Goal: Use online tool/utility: Use online tool/utility

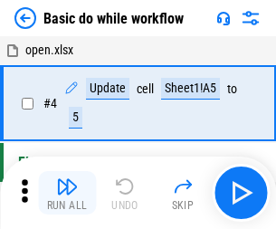
click at [67, 193] on img "button" at bounding box center [67, 187] width 22 height 22
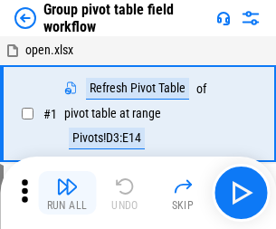
click at [67, 193] on img "button" at bounding box center [67, 187] width 22 height 22
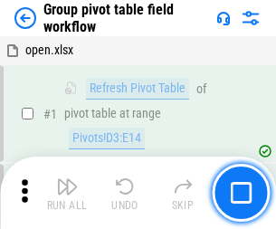
scroll to position [934, 0]
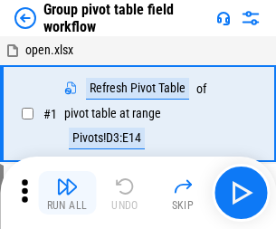
click at [67, 193] on img "button" at bounding box center [67, 187] width 22 height 22
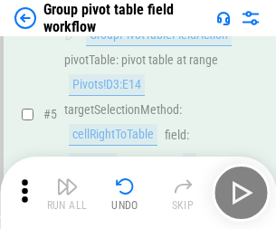
scroll to position [934, 0]
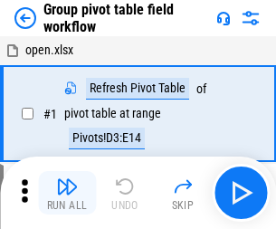
click at [67, 193] on img "button" at bounding box center [67, 187] width 22 height 22
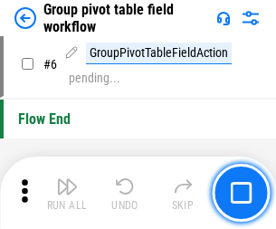
scroll to position [934, 0]
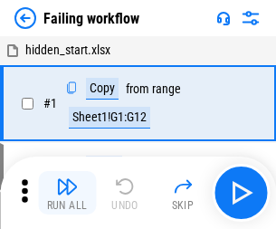
click at [67, 193] on img "button" at bounding box center [67, 187] width 22 height 22
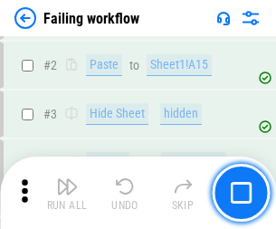
scroll to position [384, 0]
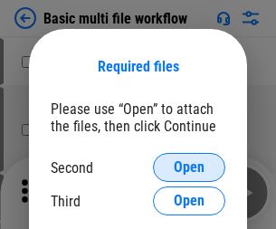
click at [189, 167] on span "Open" at bounding box center [189, 167] width 31 height 14
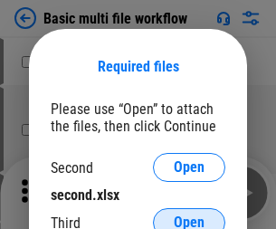
click at [189, 215] on span "Open" at bounding box center [189, 222] width 31 height 14
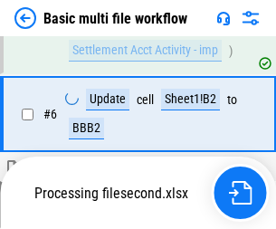
scroll to position [500, 0]
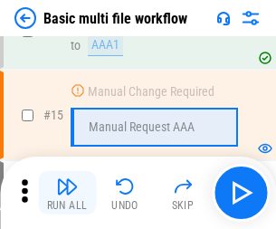
click at [67, 193] on img "button" at bounding box center [67, 187] width 22 height 22
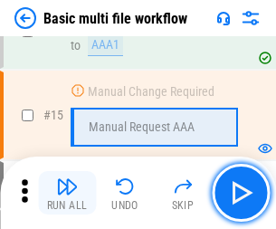
scroll to position [1205, 0]
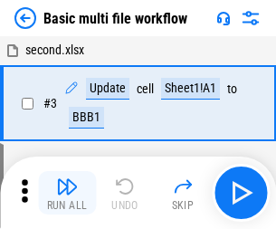
click at [67, 193] on img "button" at bounding box center [67, 187] width 22 height 22
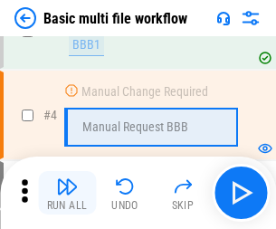
click at [67, 193] on img "button" at bounding box center [67, 187] width 22 height 22
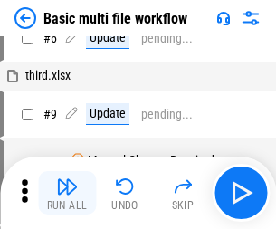
click at [67, 193] on img "button" at bounding box center [67, 187] width 22 height 22
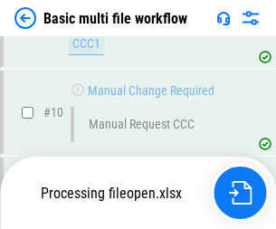
scroll to position [848, 0]
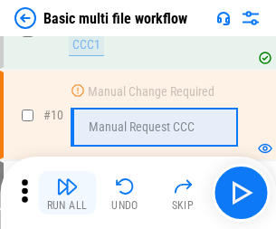
click at [67, 193] on img "button" at bounding box center [67, 187] width 22 height 22
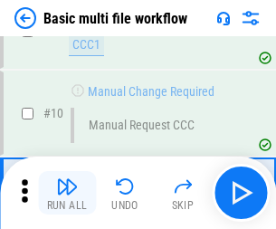
click at [67, 193] on img "button" at bounding box center [67, 187] width 22 height 22
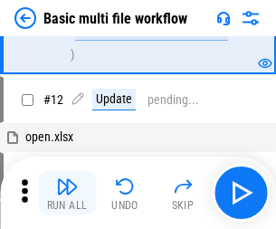
scroll to position [848, 0]
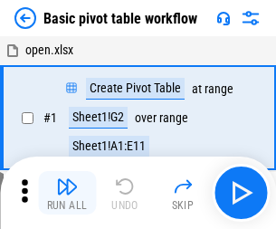
click at [67, 193] on img "button" at bounding box center [67, 187] width 22 height 22
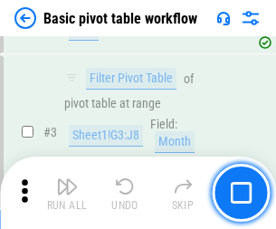
scroll to position [434, 0]
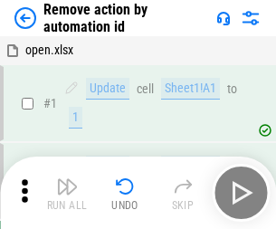
scroll to position [67, 0]
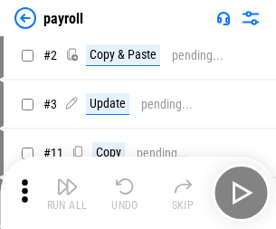
click at [67, 193] on img "button" at bounding box center [67, 187] width 22 height 22
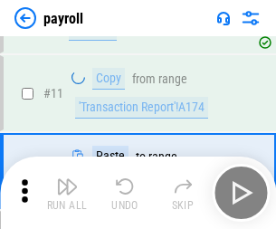
scroll to position [131, 0]
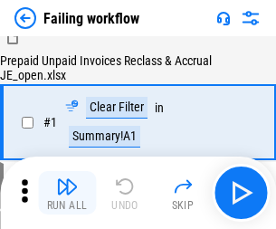
click at [67, 193] on img "button" at bounding box center [67, 187] width 22 height 22
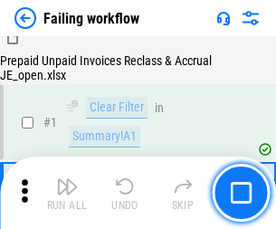
scroll to position [292, 0]
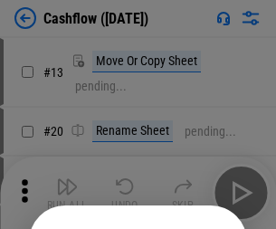
scroll to position [176, 0]
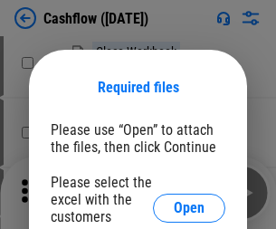
scroll to position [197, 0]
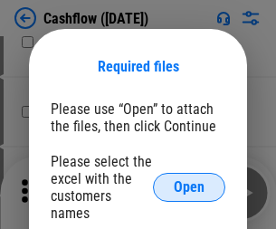
click at [189, 180] on span "Open" at bounding box center [189, 187] width 31 height 14
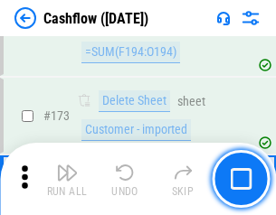
scroll to position [1916, 0]
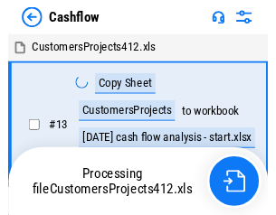
scroll to position [21, 0]
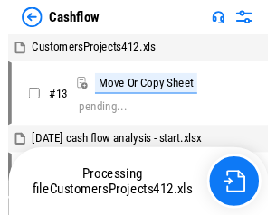
scroll to position [21, 0]
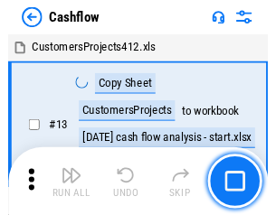
scroll to position [21, 0]
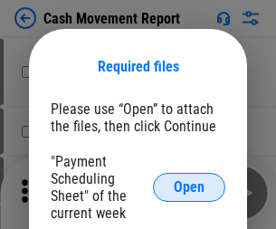
click at [189, 187] on span "Open" at bounding box center [189, 187] width 31 height 14
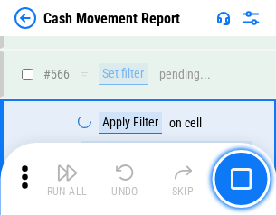
scroll to position [8296, 0]
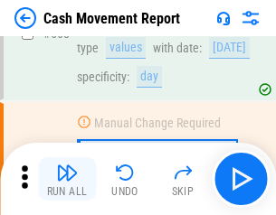
click at [67, 179] on img "button" at bounding box center [67, 173] width 22 height 22
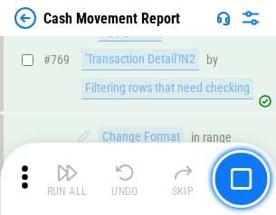
scroll to position [10058, 0]
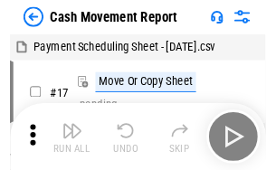
scroll to position [33, 0]
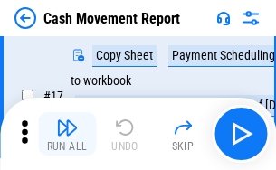
click at [67, 134] on img "button" at bounding box center [67, 128] width 22 height 22
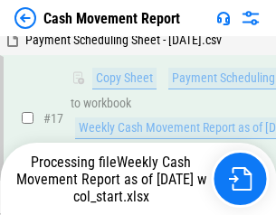
scroll to position [284, 0]
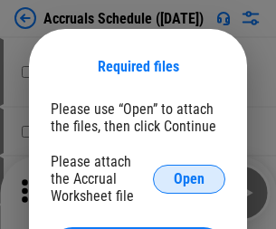
click at [189, 178] on span "Open" at bounding box center [189, 179] width 31 height 14
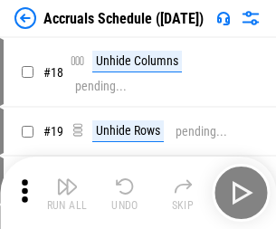
scroll to position [174, 0]
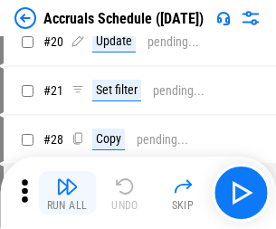
click at [67, 193] on img "button" at bounding box center [67, 187] width 22 height 22
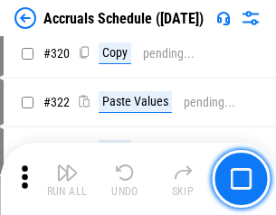
scroll to position [3367, 0]
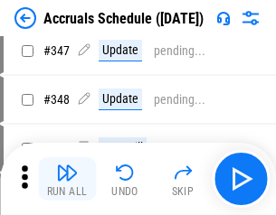
click at [67, 179] on img "button" at bounding box center [67, 173] width 22 height 22
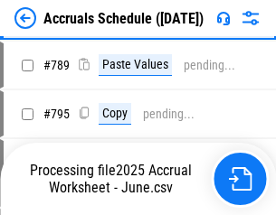
scroll to position [7603, 0]
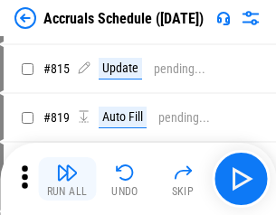
click at [67, 179] on img "button" at bounding box center [67, 173] width 22 height 22
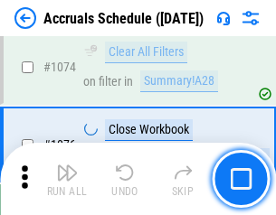
scroll to position [10841, 0]
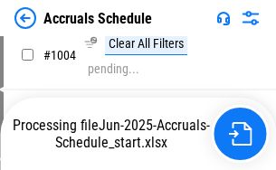
scroll to position [9490, 0]
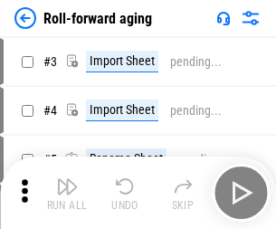
click at [67, 179] on img "button" at bounding box center [67, 187] width 22 height 22
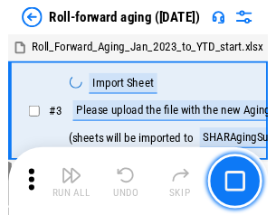
scroll to position [3, 0]
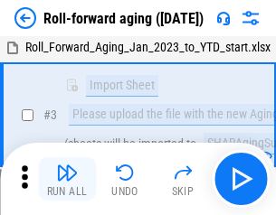
click at [67, 179] on img "button" at bounding box center [67, 173] width 22 height 22
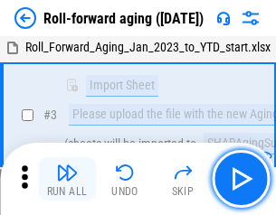
scroll to position [117, 0]
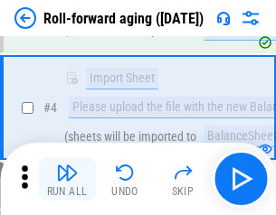
click at [67, 179] on img "button" at bounding box center [67, 173] width 22 height 22
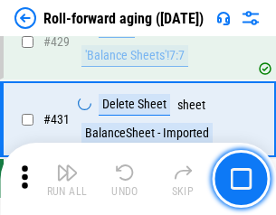
scroll to position [6276, 0]
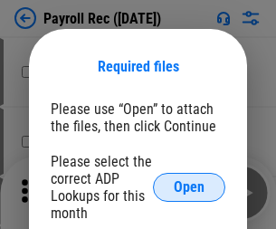
click at [189, 187] on span "Open" at bounding box center [189, 187] width 31 height 14
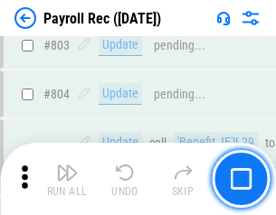
scroll to position [11500, 0]
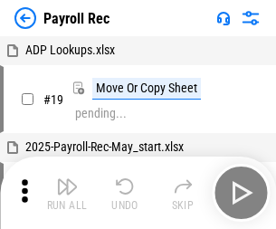
click at [67, 193] on img "button" at bounding box center [67, 187] width 22 height 22
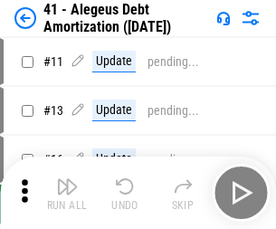
click at [67, 193] on img "button" at bounding box center [67, 187] width 22 height 22
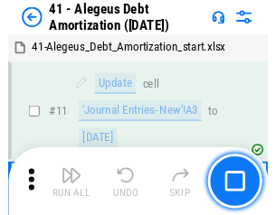
scroll to position [224, 0]
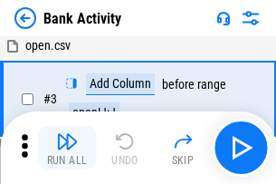
click at [67, 148] on img "button" at bounding box center [67, 141] width 22 height 22
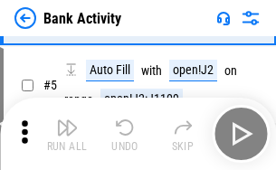
scroll to position [96, 0]
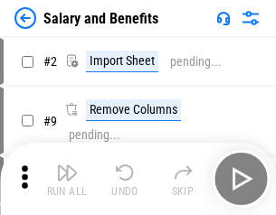
click at [67, 179] on img "button" at bounding box center [67, 173] width 22 height 22
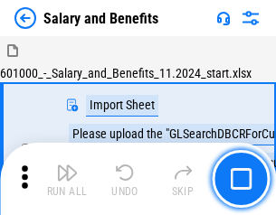
scroll to position [24, 0]
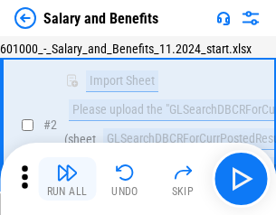
click at [67, 179] on img "button" at bounding box center [67, 173] width 22 height 22
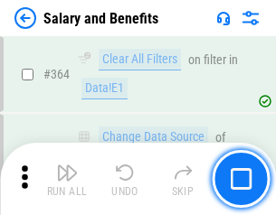
scroll to position [8524, 0]
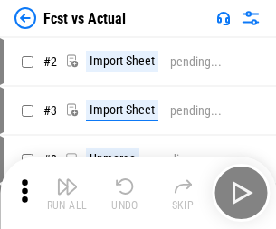
click at [67, 179] on img "button" at bounding box center [67, 187] width 22 height 22
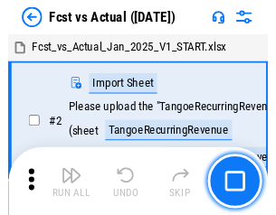
scroll to position [24, 0]
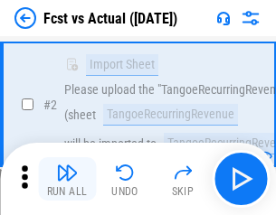
click at [67, 179] on img "button" at bounding box center [67, 173] width 22 height 22
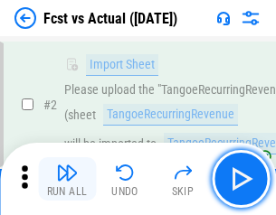
scroll to position [169, 0]
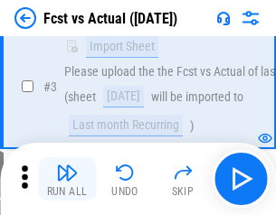
click at [67, 179] on img "button" at bounding box center [67, 173] width 22 height 22
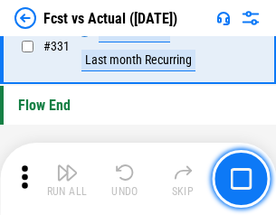
scroll to position [8664, 0]
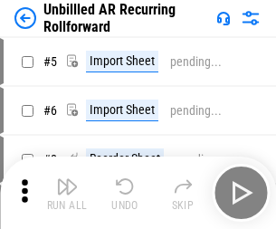
click at [67, 179] on img "button" at bounding box center [67, 187] width 22 height 22
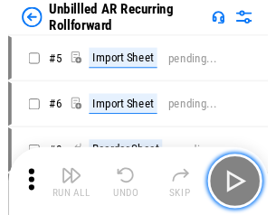
scroll to position [39, 0]
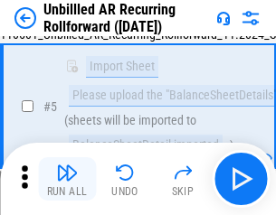
click at [67, 179] on img "button" at bounding box center [67, 173] width 22 height 22
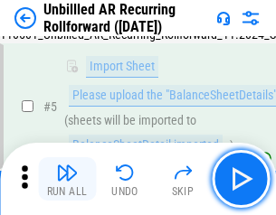
scroll to position [170, 0]
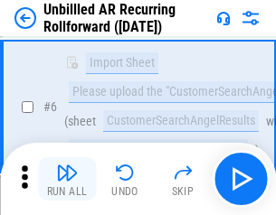
click at [67, 179] on img "button" at bounding box center [67, 173] width 22 height 22
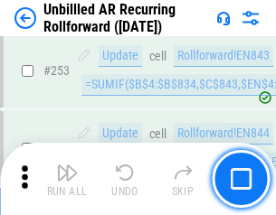
scroll to position [6148, 0]
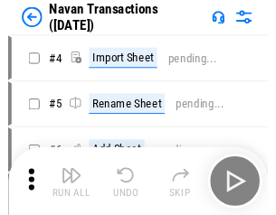
scroll to position [29, 0]
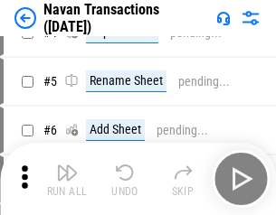
click at [67, 179] on img "button" at bounding box center [67, 173] width 22 height 22
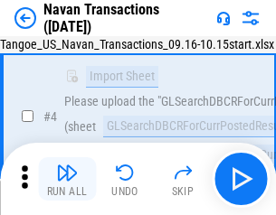
click at [67, 179] on img "button" at bounding box center [67, 173] width 22 height 22
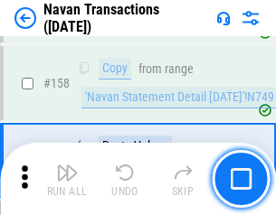
scroll to position [5868, 0]
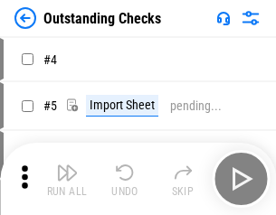
click at [67, 179] on img "button" at bounding box center [67, 173] width 22 height 22
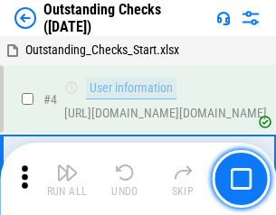
scroll to position [76, 0]
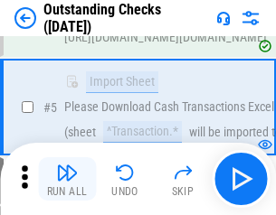
click at [67, 179] on img "button" at bounding box center [67, 173] width 22 height 22
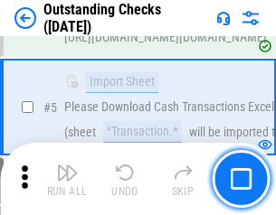
scroll to position [189, 0]
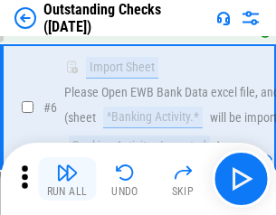
click at [67, 179] on img "button" at bounding box center [67, 173] width 22 height 22
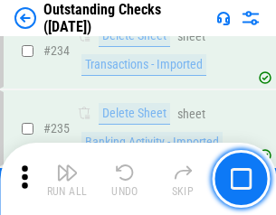
scroll to position [5496, 0]
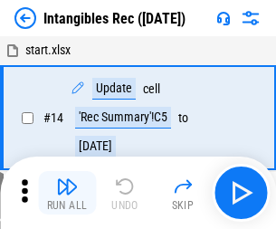
click at [67, 193] on img "button" at bounding box center [67, 187] width 22 height 22
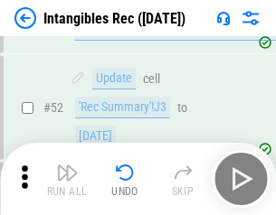
scroll to position [705, 0]
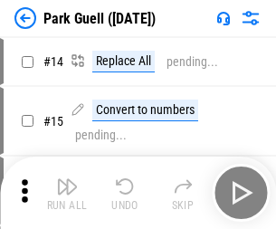
click at [67, 179] on img "button" at bounding box center [67, 187] width 22 height 22
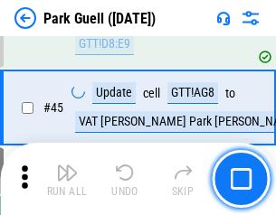
scroll to position [2264, 0]
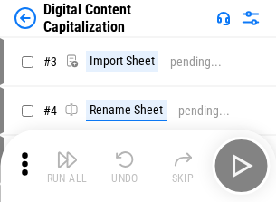
click at [67, 152] on img "button" at bounding box center [67, 159] width 22 height 22
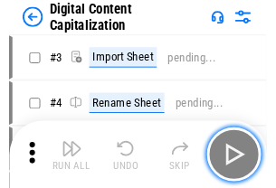
scroll to position [52, 0]
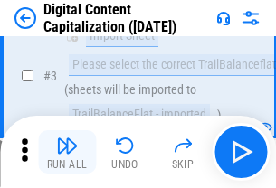
click at [67, 152] on img "button" at bounding box center [67, 146] width 22 height 22
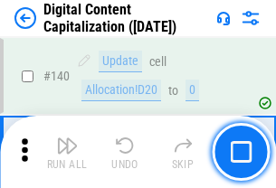
scroll to position [1920, 0]
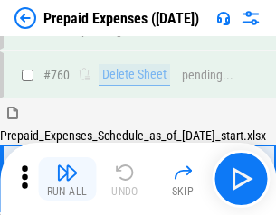
click at [67, 179] on img "button" at bounding box center [67, 173] width 22 height 22
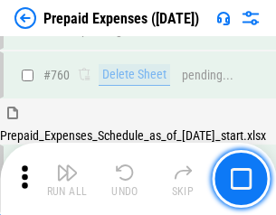
scroll to position [5017, 0]
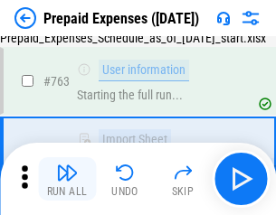
click at [67, 179] on img "button" at bounding box center [67, 173] width 22 height 22
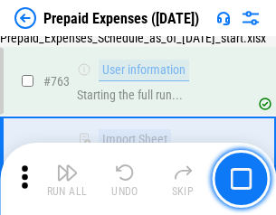
scroll to position [5123, 0]
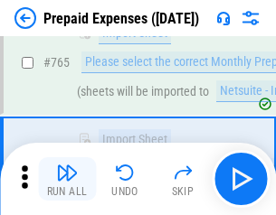
click at [67, 179] on img "button" at bounding box center [67, 173] width 22 height 22
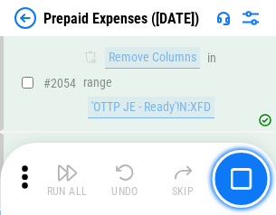
scroll to position [18920, 0]
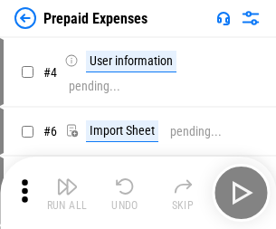
click at [67, 193] on img "button" at bounding box center [67, 187] width 22 height 22
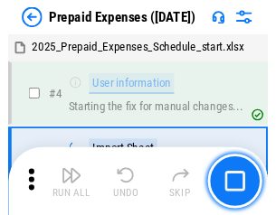
scroll to position [80, 0]
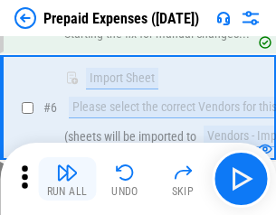
click at [67, 179] on img "button" at bounding box center [67, 173] width 22 height 22
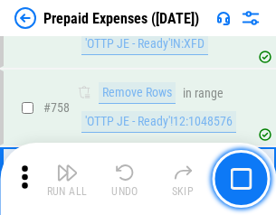
scroll to position [6449, 0]
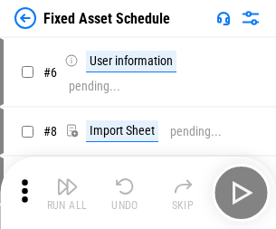
click at [67, 193] on img "button" at bounding box center [67, 187] width 22 height 22
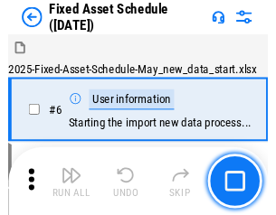
scroll to position [98, 0]
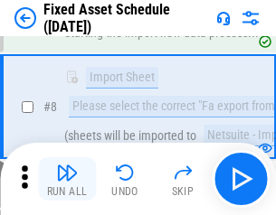
click at [67, 179] on img "button" at bounding box center [67, 173] width 22 height 22
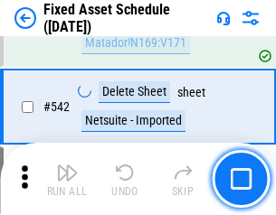
scroll to position [6453, 0]
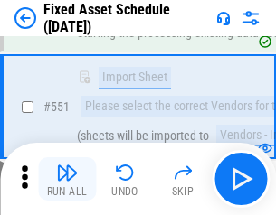
click at [67, 179] on img "button" at bounding box center [67, 173] width 22 height 22
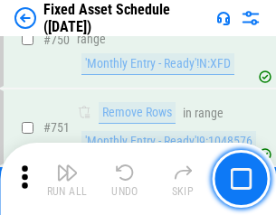
scroll to position [8824, 0]
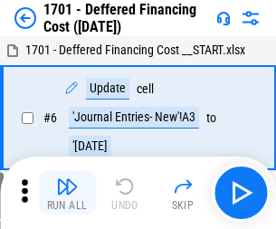
click at [67, 193] on img "button" at bounding box center [67, 187] width 22 height 22
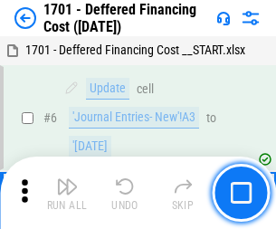
scroll to position [217, 0]
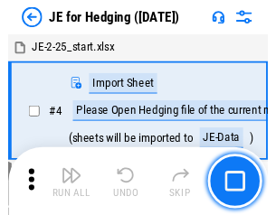
scroll to position [3, 0]
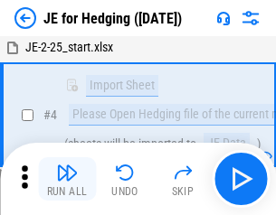
click at [67, 179] on img "button" at bounding box center [67, 173] width 22 height 22
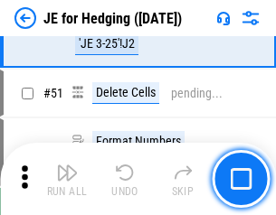
scroll to position [1172, 0]
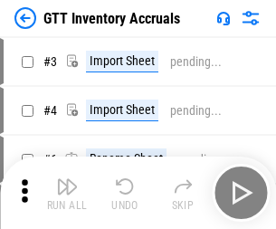
click at [67, 179] on img "button" at bounding box center [67, 187] width 22 height 22
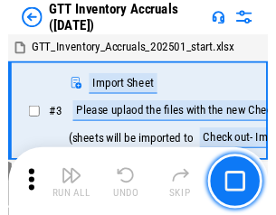
scroll to position [3, 0]
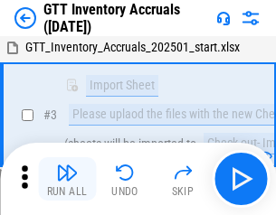
click at [67, 179] on img "button" at bounding box center [67, 173] width 22 height 22
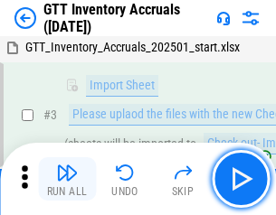
scroll to position [117, 0]
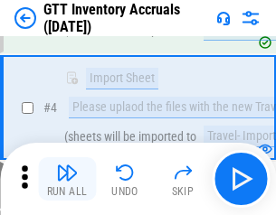
click at [67, 179] on img "button" at bounding box center [67, 173] width 22 height 22
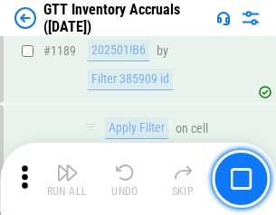
scroll to position [14780, 0]
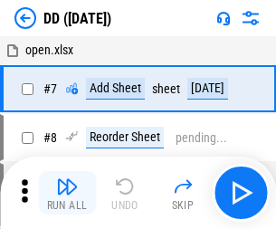
click at [67, 193] on img "button" at bounding box center [67, 187] width 22 height 22
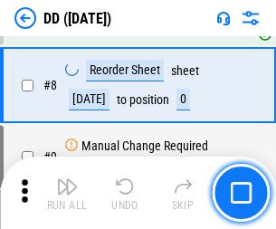
scroll to position [175, 0]
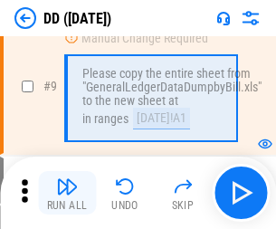
click at [67, 193] on img "button" at bounding box center [67, 187] width 22 height 22
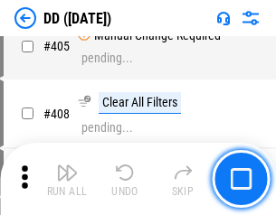
scroll to position [8098, 0]
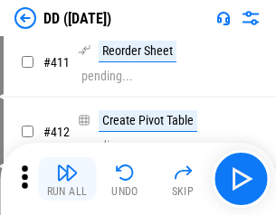
click at [67, 179] on img "button" at bounding box center [67, 173] width 22 height 22
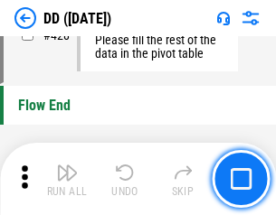
scroll to position [8663, 0]
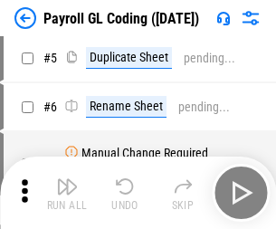
click at [67, 193] on img "button" at bounding box center [67, 187] width 22 height 22
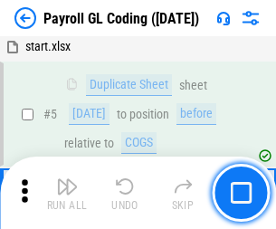
scroll to position [217, 0]
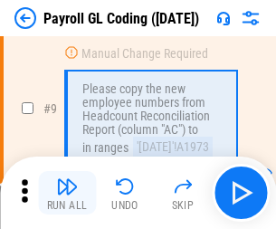
click at [67, 193] on img "button" at bounding box center [67, 187] width 22 height 22
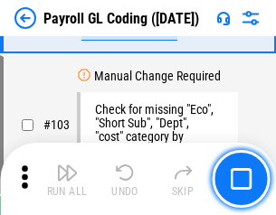
scroll to position [4246, 0]
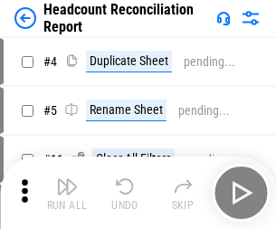
click at [67, 193] on img "button" at bounding box center [67, 187] width 22 height 22
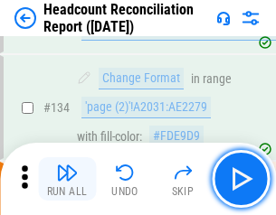
scroll to position [2176, 0]
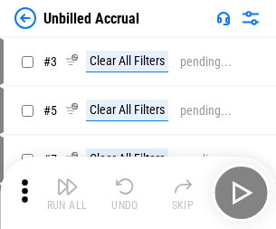
click at [67, 193] on img "button" at bounding box center [67, 187] width 22 height 22
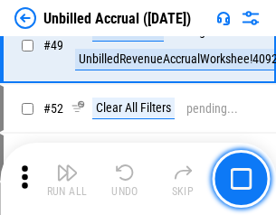
scroll to position [1642, 0]
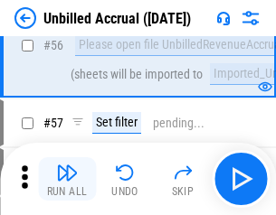
click at [67, 179] on img "button" at bounding box center [67, 173] width 22 height 22
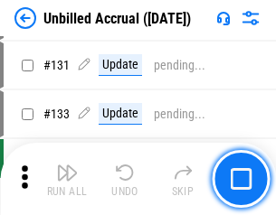
scroll to position [5391, 0]
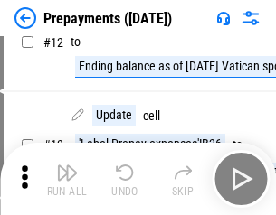
scroll to position [113, 0]
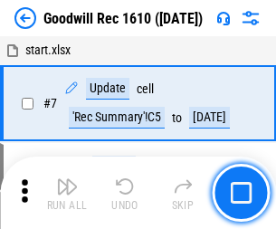
scroll to position [310, 0]
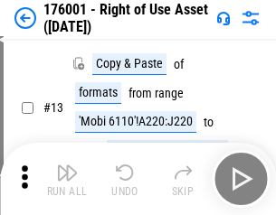
scroll to position [117, 0]
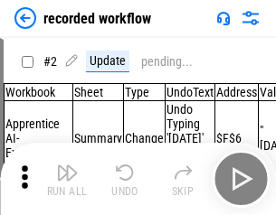
click at [67, 179] on img "button" at bounding box center [67, 173] width 22 height 22
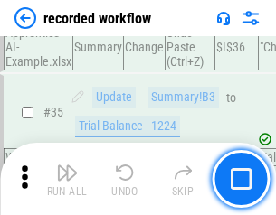
scroll to position [5657, 0]
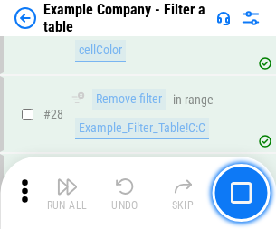
scroll to position [1656, 0]
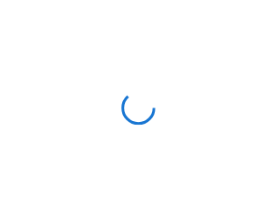
scroll to position [28, 0]
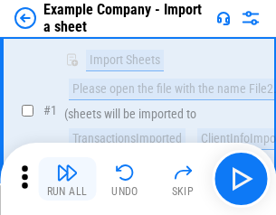
click at [67, 179] on img "button" at bounding box center [67, 173] width 22 height 22
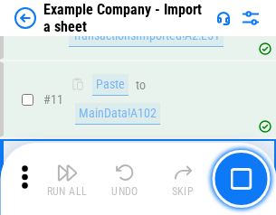
scroll to position [400, 0]
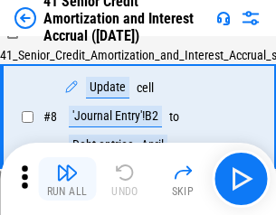
click at [67, 179] on img "button" at bounding box center [67, 173] width 22 height 22
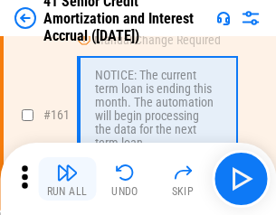
click at [67, 179] on img "button" at bounding box center [67, 173] width 22 height 22
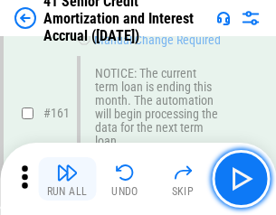
scroll to position [1936, 0]
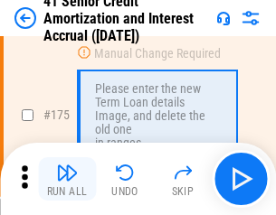
click at [67, 179] on img "button" at bounding box center [67, 173] width 22 height 22
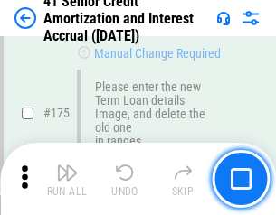
scroll to position [2120, 0]
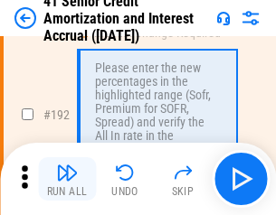
click at [67, 179] on img "button" at bounding box center [67, 173] width 22 height 22
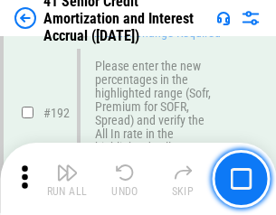
scroll to position [2310, 0]
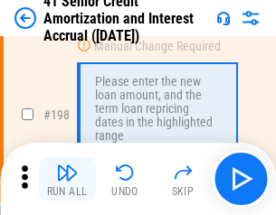
click at [67, 179] on img "button" at bounding box center [67, 173] width 22 height 22
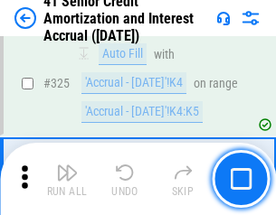
scroll to position [4624, 0]
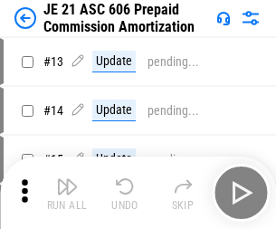
click at [67, 179] on img "button" at bounding box center [67, 187] width 22 height 22
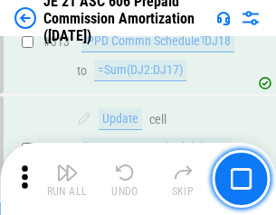
scroll to position [3379, 0]
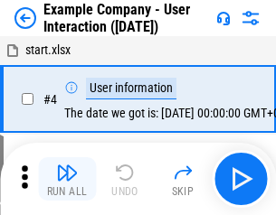
click at [67, 179] on img "button" at bounding box center [67, 173] width 22 height 22
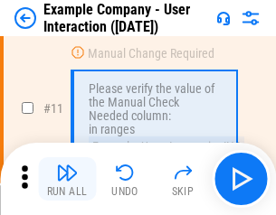
click at [67, 179] on img "button" at bounding box center [67, 173] width 22 height 22
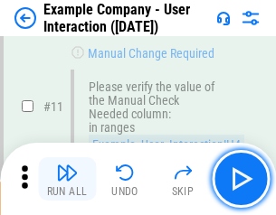
scroll to position [392, 0]
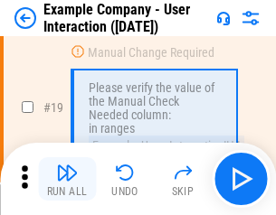
click at [67, 179] on img "button" at bounding box center [67, 173] width 22 height 22
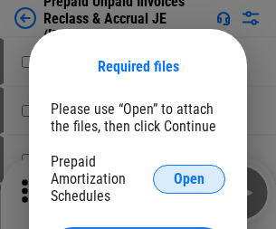
click at [189, 178] on span "Open" at bounding box center [189, 179] width 31 height 14
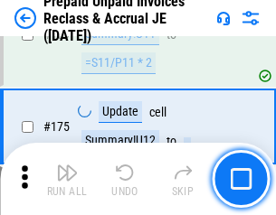
scroll to position [2444, 0]
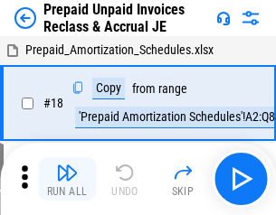
click at [67, 179] on img "button" at bounding box center [67, 173] width 22 height 22
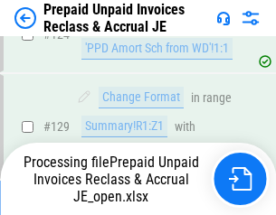
scroll to position [1312, 0]
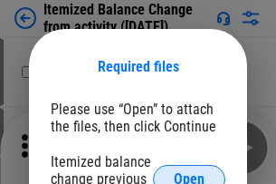
click at [189, 172] on span "Open" at bounding box center [189, 179] width 31 height 14
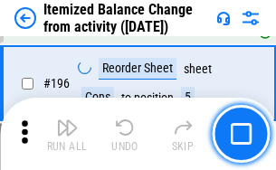
scroll to position [3484, 0]
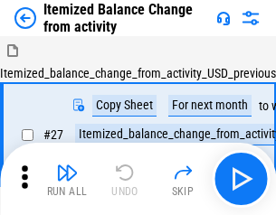
scroll to position [28, 0]
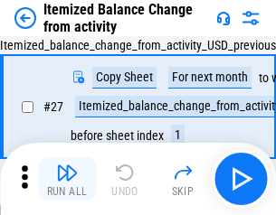
click at [67, 179] on img "button" at bounding box center [67, 173] width 22 height 22
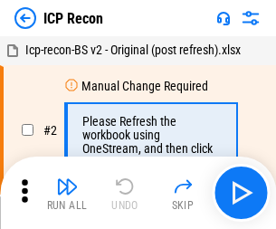
scroll to position [8, 0]
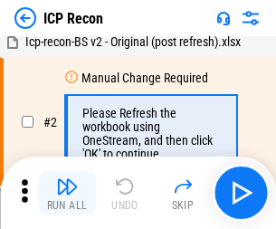
click at [67, 193] on img "button" at bounding box center [67, 187] width 22 height 22
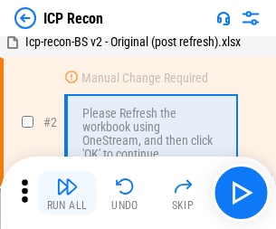
click at [67, 193] on img "button" at bounding box center [67, 187] width 22 height 22
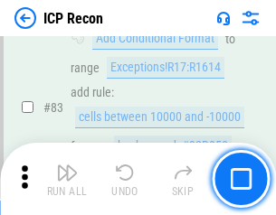
scroll to position [1774, 0]
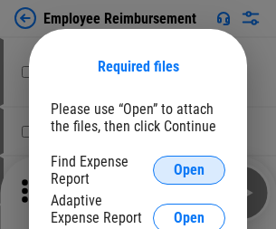
click at [189, 170] on span "Open" at bounding box center [189, 170] width 31 height 14
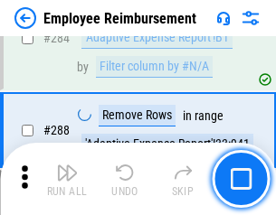
scroll to position [4920, 0]
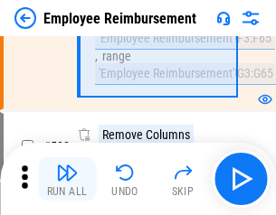
click at [67, 179] on img "button" at bounding box center [67, 173] width 22 height 22
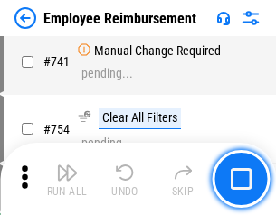
scroll to position [12699, 0]
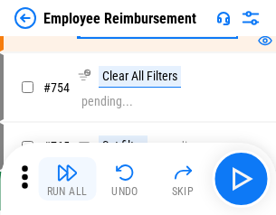
click at [67, 179] on img "button" at bounding box center [67, 173] width 22 height 22
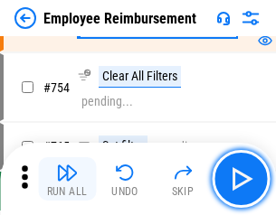
click at [67, 179] on img "button" at bounding box center [67, 173] width 22 height 22
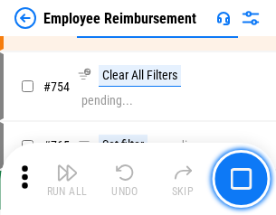
click at [67, 179] on img "button" at bounding box center [67, 173] width 22 height 22
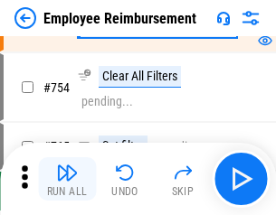
click at [67, 179] on img "button" at bounding box center [67, 173] width 22 height 22
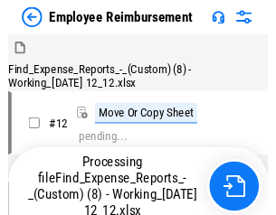
scroll to position [62, 0]
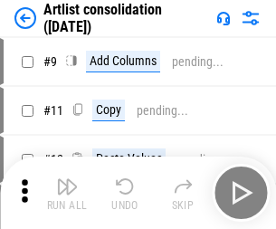
click at [67, 193] on img "button" at bounding box center [67, 187] width 22 height 22
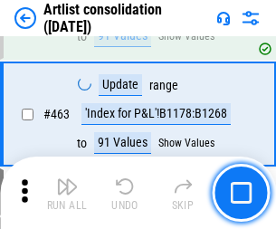
scroll to position [7925, 0]
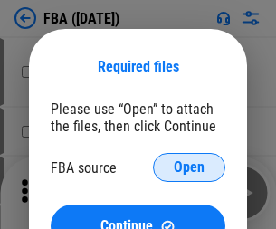
click at [189, 167] on span "Open" at bounding box center [189, 167] width 31 height 14
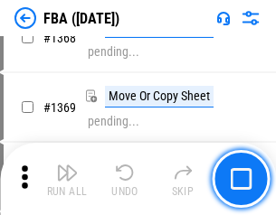
scroll to position [19439, 0]
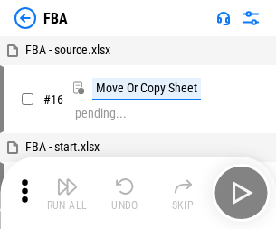
scroll to position [18, 0]
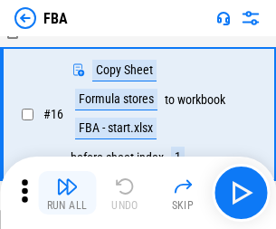
click at [67, 193] on img "button" at bounding box center [67, 187] width 22 height 22
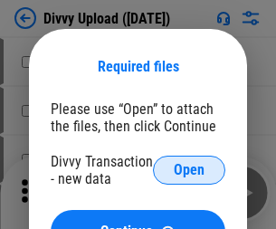
click at [189, 170] on span "Open" at bounding box center [189, 170] width 31 height 14
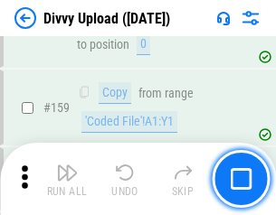
scroll to position [1874, 0]
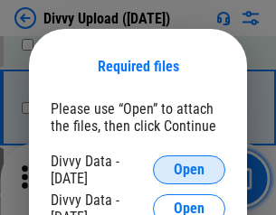
click at [189, 170] on span "Open" at bounding box center [189, 170] width 31 height 14
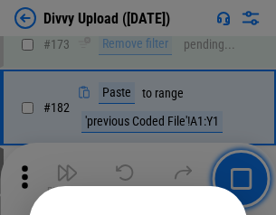
scroll to position [2032, 0]
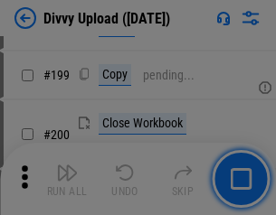
scroll to position [2632, 0]
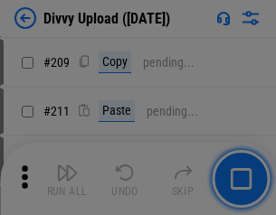
scroll to position [3074, 0]
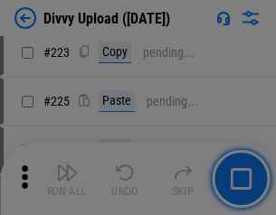
scroll to position [3612, 0]
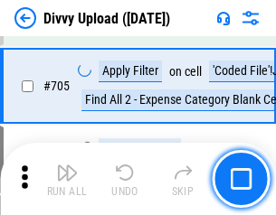
scroll to position [12382, 0]
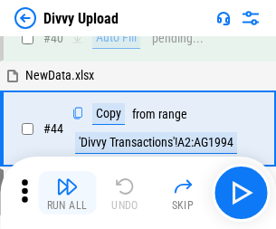
click at [67, 193] on img "button" at bounding box center [67, 187] width 22 height 22
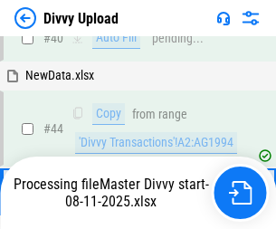
scroll to position [199, 0]
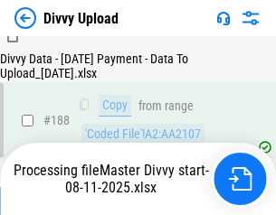
scroll to position [2130, 0]
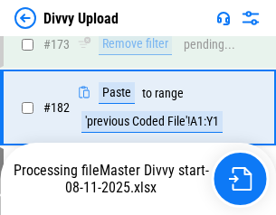
scroll to position [2040, 0]
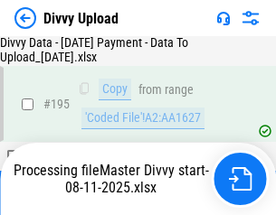
scroll to position [2530, 0]
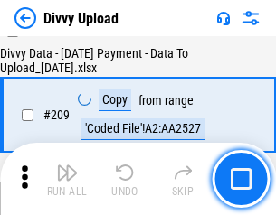
scroll to position [3328, 0]
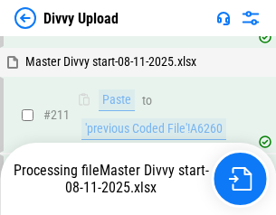
scroll to position [3498, 0]
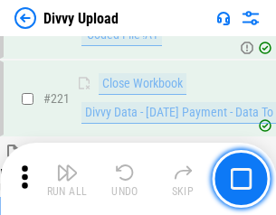
scroll to position [4021, 0]
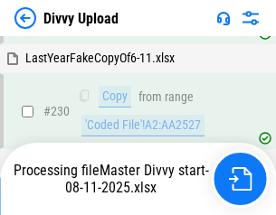
scroll to position [4492, 0]
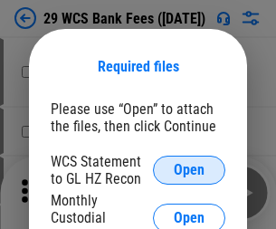
click at [189, 170] on span "Open" at bounding box center [189, 170] width 31 height 14
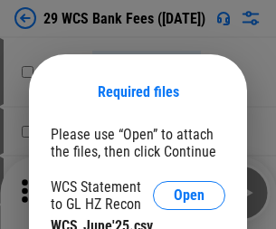
scroll to position [25, 0]
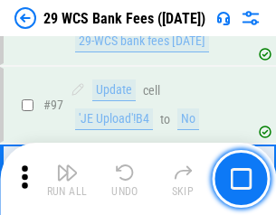
scroll to position [1764, 0]
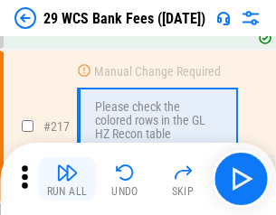
click at [67, 179] on img "button" at bounding box center [67, 173] width 22 height 22
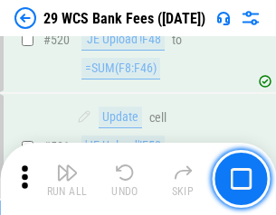
scroll to position [9341, 0]
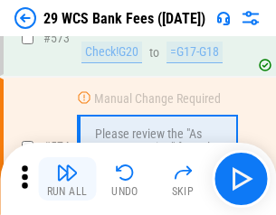
click at [67, 179] on img "button" at bounding box center [67, 173] width 22 height 22
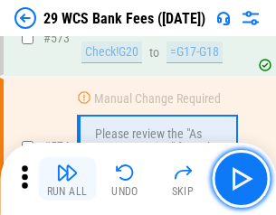
scroll to position [10023, 0]
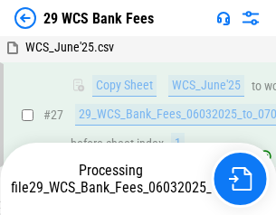
scroll to position [361, 0]
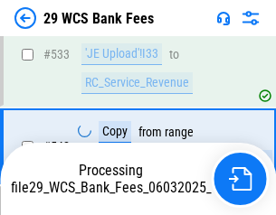
scroll to position [9898, 0]
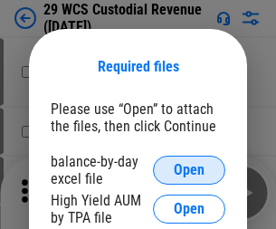
click at [189, 170] on span "Open" at bounding box center [189, 170] width 31 height 14
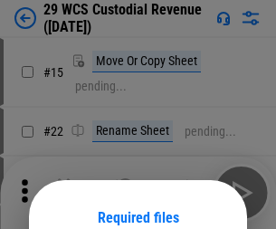
scroll to position [151, 0]
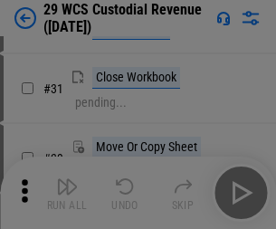
scroll to position [388, 0]
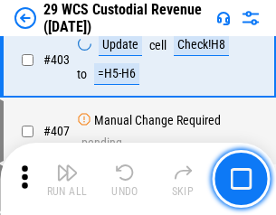
scroll to position [8383, 0]
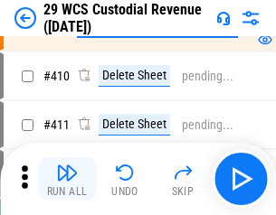
click at [67, 179] on img "button" at bounding box center [67, 173] width 22 height 22
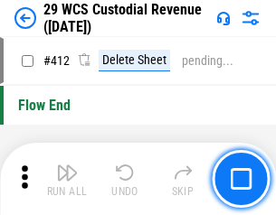
scroll to position [8644, 0]
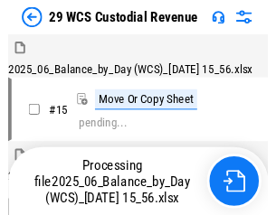
scroll to position [43, 0]
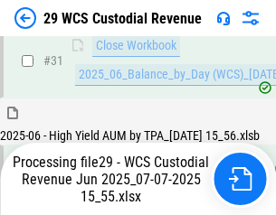
scroll to position [929, 0]
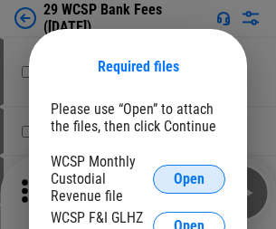
click at [189, 178] on span "Open" at bounding box center [189, 179] width 31 height 14
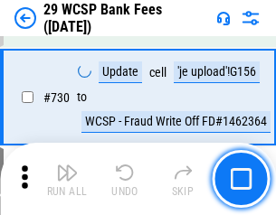
scroll to position [9121, 0]
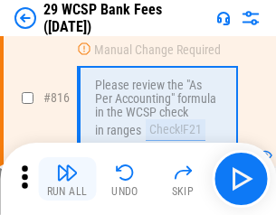
click at [67, 179] on img "button" at bounding box center [67, 173] width 22 height 22
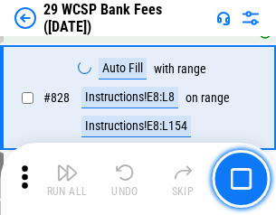
scroll to position [11484, 0]
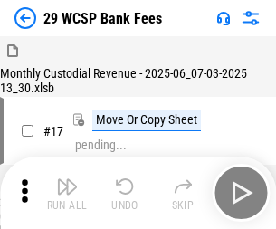
click at [67, 179] on img "button" at bounding box center [67, 187] width 22 height 22
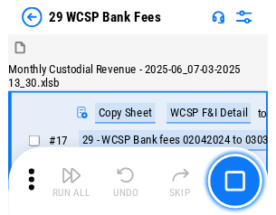
scroll to position [43, 0]
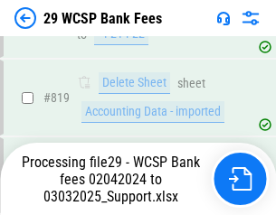
scroll to position [11129, 0]
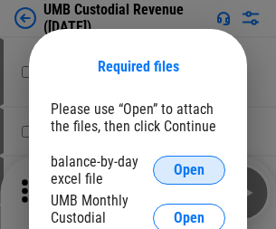
click at [189, 170] on span "Open" at bounding box center [189, 170] width 31 height 14
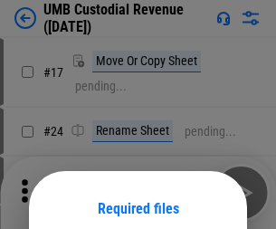
scroll to position [142, 0]
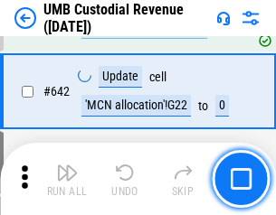
scroll to position [9374, 0]
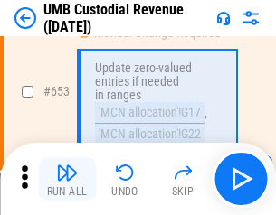
click at [67, 179] on img "button" at bounding box center [67, 173] width 22 height 22
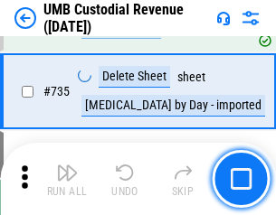
scroll to position [11068, 0]
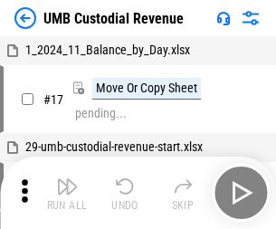
scroll to position [14, 0]
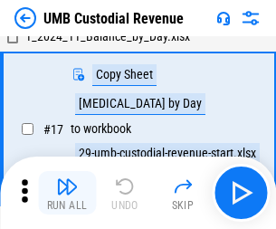
click at [67, 193] on img "button" at bounding box center [67, 187] width 22 height 22
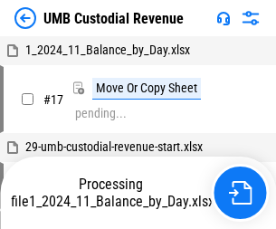
scroll to position [14, 0]
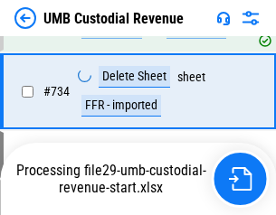
scroll to position [11026, 0]
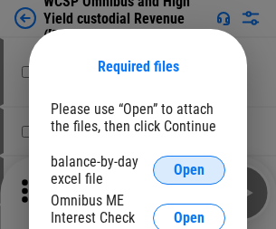
click at [189, 170] on span "Open" at bounding box center [189, 170] width 31 height 14
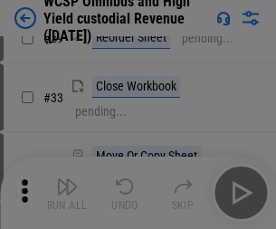
scroll to position [414, 0]
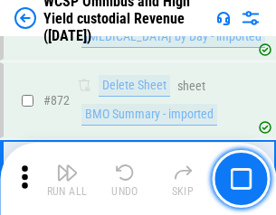
scroll to position [15319, 0]
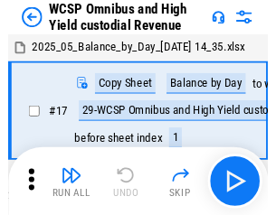
scroll to position [10, 0]
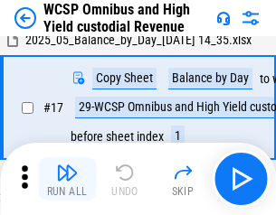
click at [67, 179] on img "button" at bounding box center [67, 173] width 22 height 22
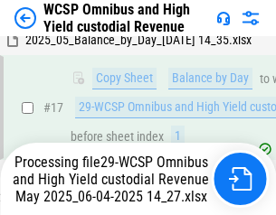
scroll to position [376, 0]
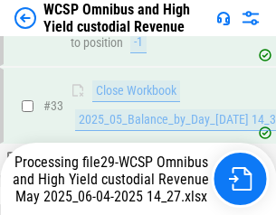
scroll to position [896, 0]
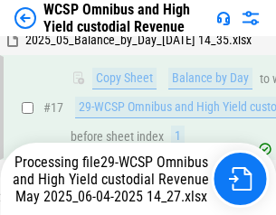
scroll to position [376, 0]
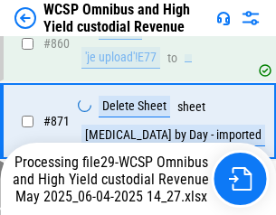
scroll to position [15277, 0]
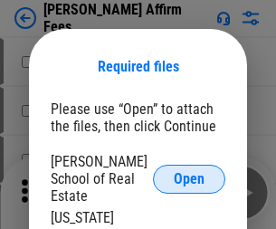
click at [189, 172] on span "Open" at bounding box center [189, 179] width 31 height 14
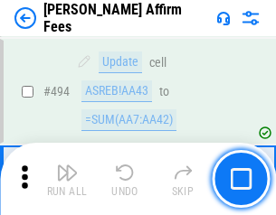
scroll to position [4922, 0]
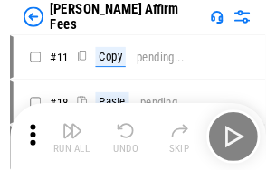
scroll to position [18, 0]
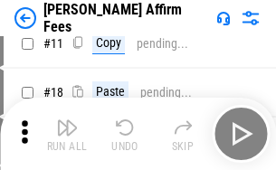
click at [67, 134] on img "button" at bounding box center [67, 128] width 22 height 22
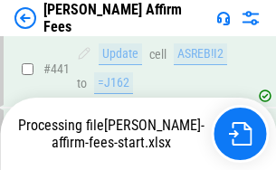
scroll to position [4747, 0]
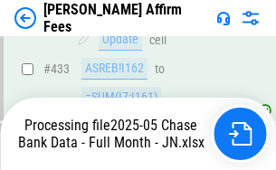
scroll to position [4852, 0]
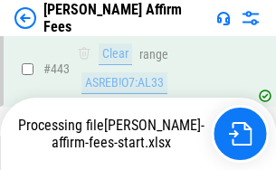
scroll to position [4747, 0]
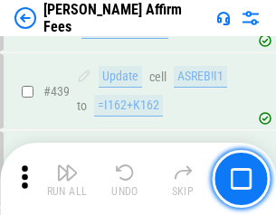
scroll to position [4724, 0]
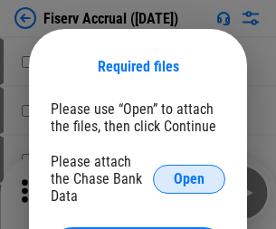
click at [189, 172] on span "Open" at bounding box center [189, 179] width 31 height 14
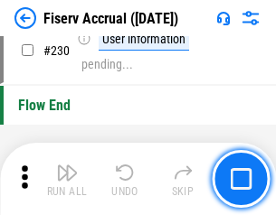
scroll to position [5735, 0]
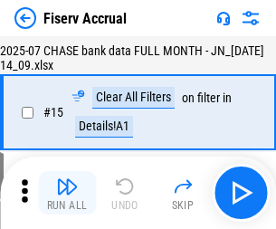
click at [67, 193] on img "button" at bounding box center [67, 187] width 22 height 22
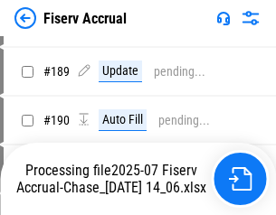
scroll to position [4652, 0]
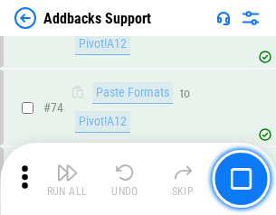
scroll to position [1318, 0]
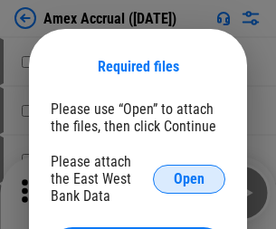
click at [189, 178] on span "Open" at bounding box center [189, 179] width 31 height 14
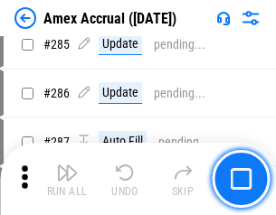
scroll to position [4956, 0]
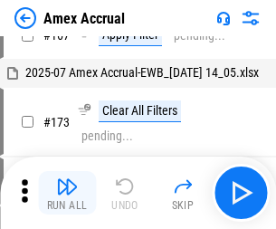
click at [67, 193] on img "button" at bounding box center [67, 187] width 22 height 22
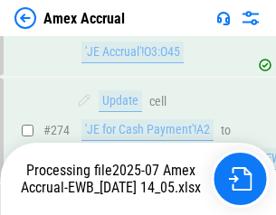
scroll to position [5276, 0]
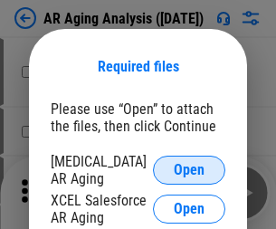
click at [189, 167] on span "Open" at bounding box center [189, 170] width 31 height 14
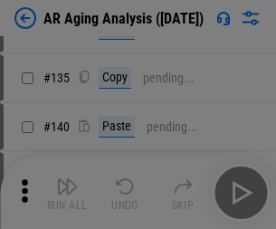
scroll to position [545, 0]
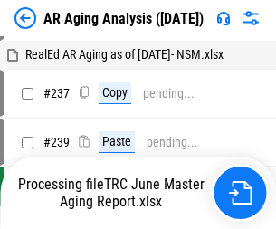
scroll to position [18, 0]
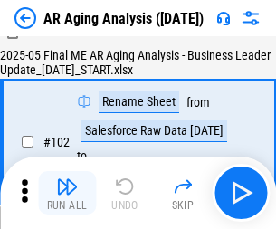
click at [67, 193] on img "button" at bounding box center [67, 187] width 22 height 22
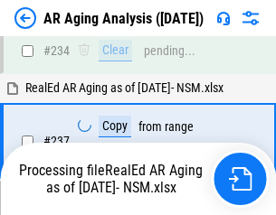
scroll to position [2806, 0]
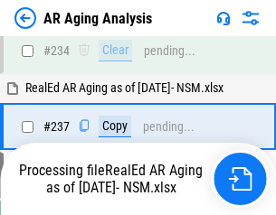
scroll to position [2785, 0]
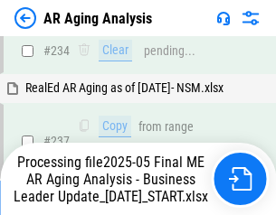
scroll to position [2785, 0]
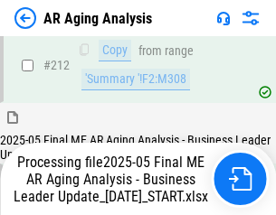
scroll to position [2785, 0]
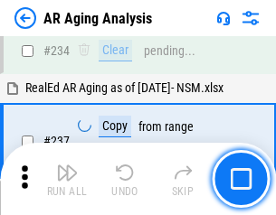
scroll to position [2785, 0]
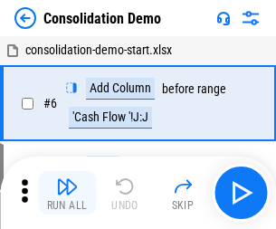
click at [67, 193] on img "button" at bounding box center [67, 187] width 22 height 22
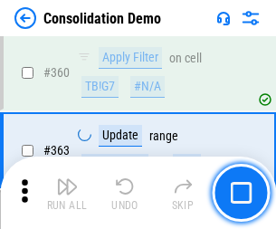
scroll to position [6067, 0]
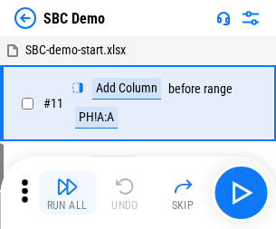
click at [67, 193] on img "button" at bounding box center [67, 187] width 22 height 22
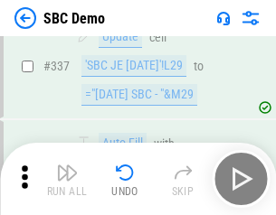
scroll to position [4761, 0]
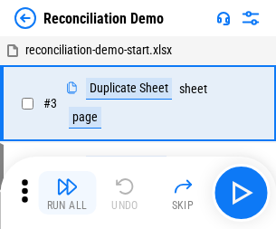
click at [67, 193] on img "button" at bounding box center [67, 187] width 22 height 22
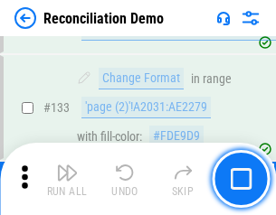
scroll to position [2149, 0]
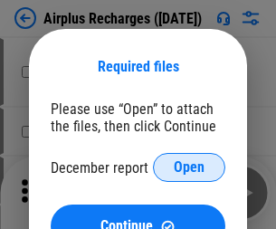
click at [189, 167] on span "Open" at bounding box center [189, 167] width 31 height 14
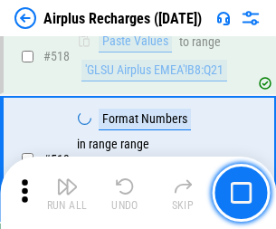
scroll to position [7789, 0]
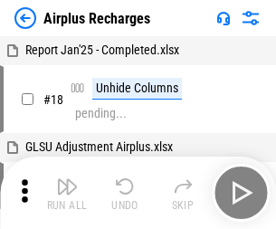
click at [67, 193] on img "button" at bounding box center [67, 187] width 22 height 22
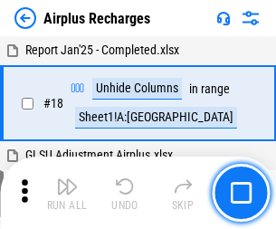
scroll to position [80, 0]
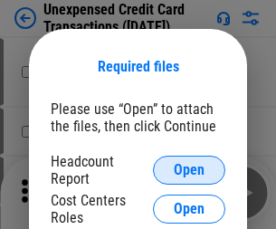
click at [189, 170] on span "Open" at bounding box center [189, 170] width 31 height 14
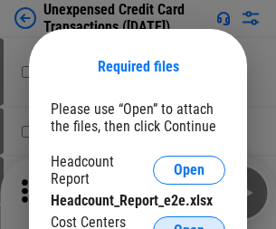
click at [189, 224] on span "Open" at bounding box center [189, 231] width 31 height 14
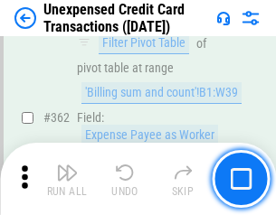
scroll to position [4655, 0]
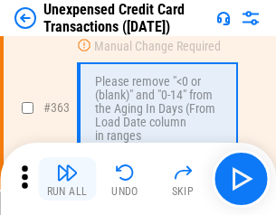
click at [67, 179] on img "button" at bounding box center [67, 173] width 22 height 22
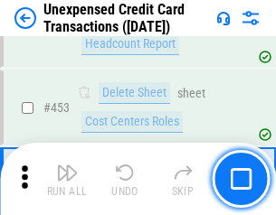
scroll to position [6173, 0]
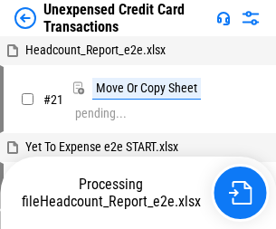
scroll to position [28, 0]
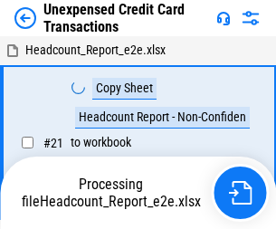
scroll to position [28, 0]
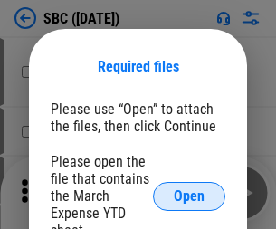
click at [189, 195] on span "Open" at bounding box center [189, 196] width 31 height 14
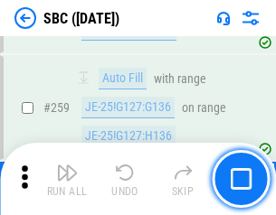
scroll to position [3537, 0]
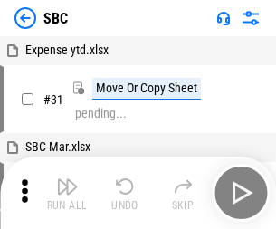
scroll to position [18, 0]
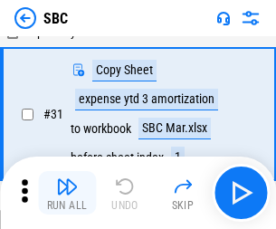
click at [67, 193] on img "button" at bounding box center [67, 187] width 22 height 22
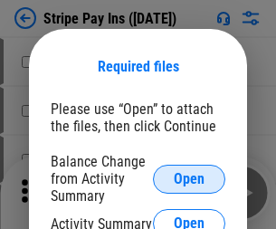
click at [189, 178] on span "Open" at bounding box center [189, 179] width 31 height 14
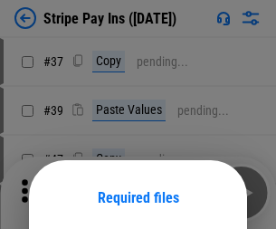
scroll to position [131, 0]
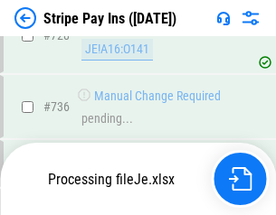
scroll to position [9531, 0]
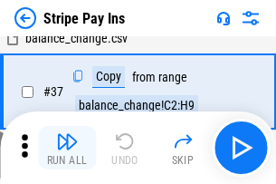
click at [67, 148] on img "button" at bounding box center [67, 141] width 22 height 22
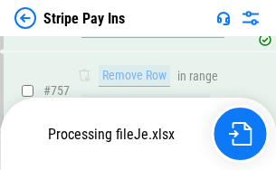
scroll to position [9491, 0]
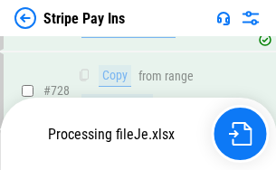
scroll to position [9491, 0]
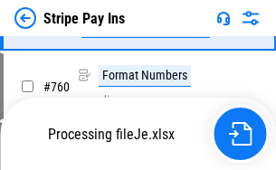
scroll to position [9491, 0]
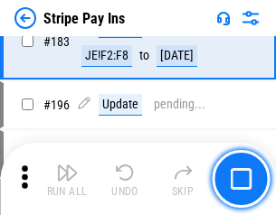
scroll to position [2450, 0]
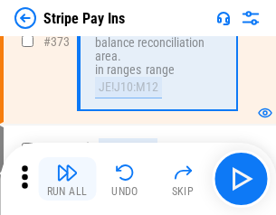
click at [67, 179] on img "button" at bounding box center [67, 173] width 22 height 22
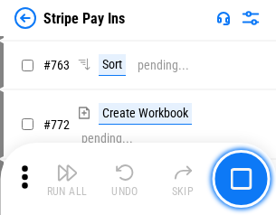
scroll to position [9469, 0]
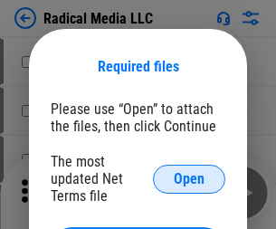
click at [189, 178] on span "Open" at bounding box center [189, 179] width 31 height 14
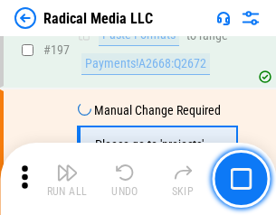
scroll to position [4187, 0]
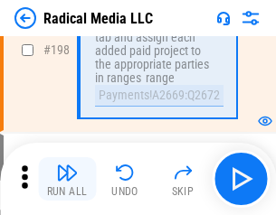
click at [67, 179] on img "button" at bounding box center [67, 173] width 22 height 22
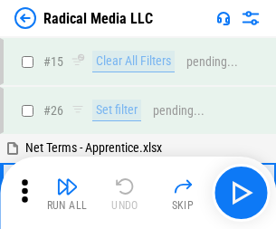
scroll to position [101, 0]
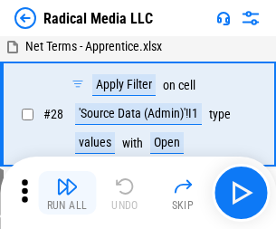
click at [67, 193] on img "button" at bounding box center [67, 187] width 22 height 22
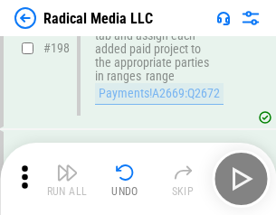
scroll to position [4538, 0]
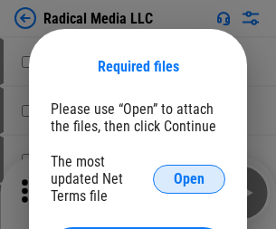
click at [189, 178] on span "Open" at bounding box center [189, 179] width 31 height 14
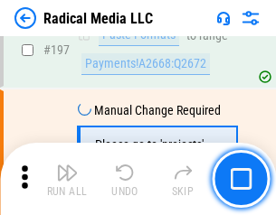
scroll to position [4187, 0]
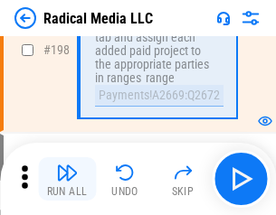
click at [67, 179] on img "button" at bounding box center [67, 173] width 22 height 22
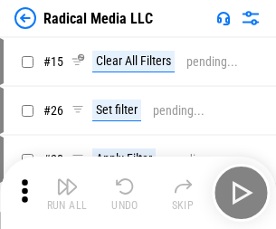
scroll to position [101, 0]
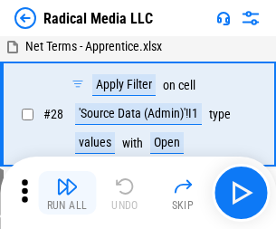
click at [67, 193] on img "button" at bounding box center [67, 187] width 22 height 22
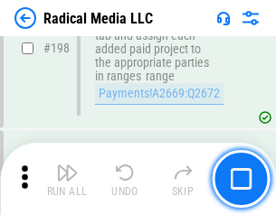
scroll to position [4538, 0]
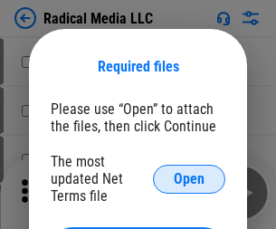
click at [189, 178] on span "Open" at bounding box center [189, 179] width 31 height 14
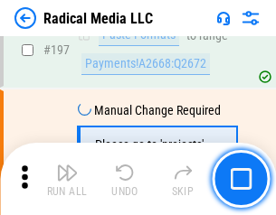
scroll to position [4187, 0]
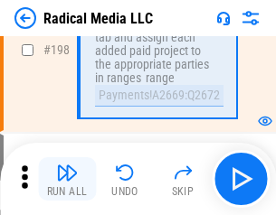
click at [67, 179] on img "button" at bounding box center [67, 173] width 22 height 22
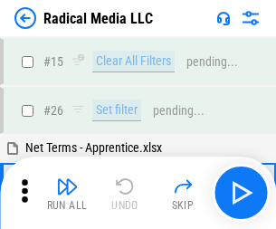
scroll to position [101, 0]
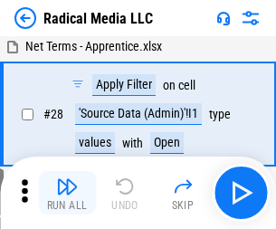
click at [67, 193] on img "button" at bounding box center [67, 187] width 22 height 22
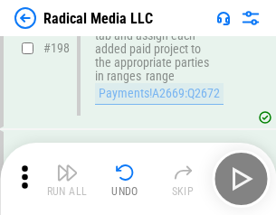
scroll to position [4538, 0]
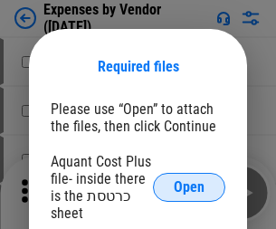
click at [189, 187] on span "Open" at bounding box center [189, 187] width 31 height 14
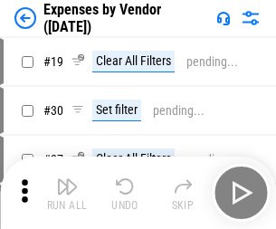
scroll to position [245, 0]
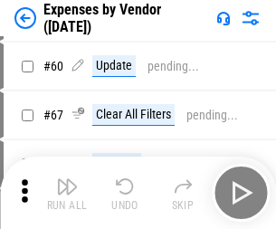
click at [67, 193] on img "button" at bounding box center [67, 187] width 22 height 22
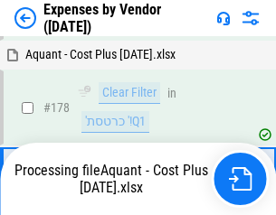
scroll to position [1412, 0]
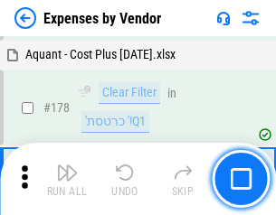
scroll to position [1412, 0]
